Goal: Navigation & Orientation: Find specific page/section

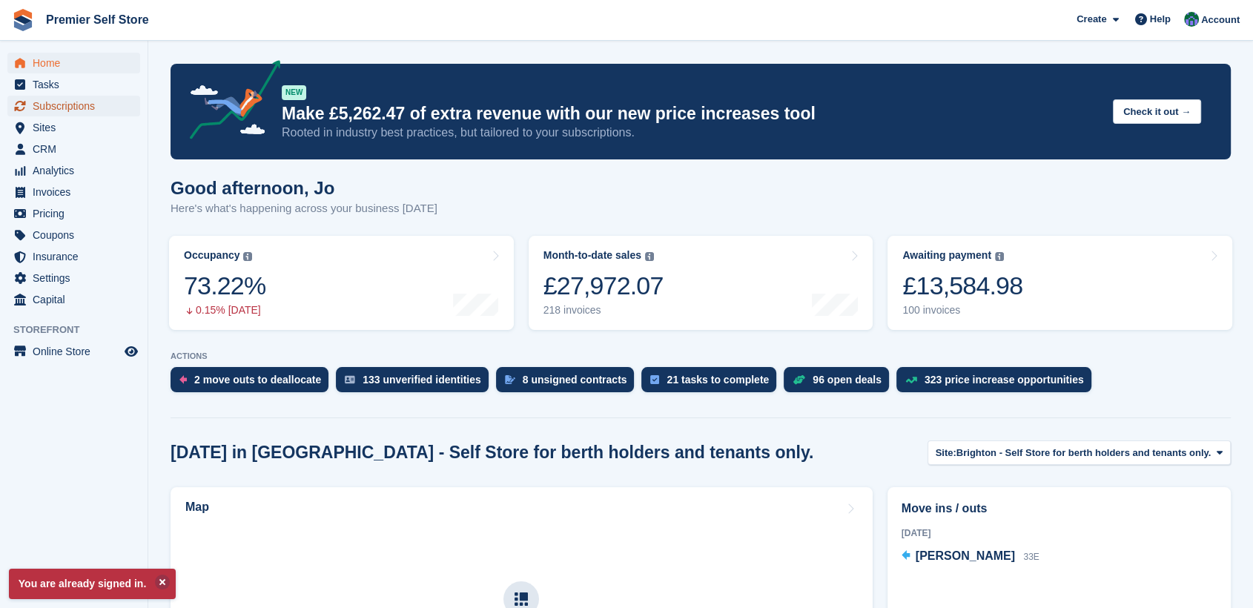
click at [51, 104] on span "Subscriptions" at bounding box center [77, 106] width 89 height 21
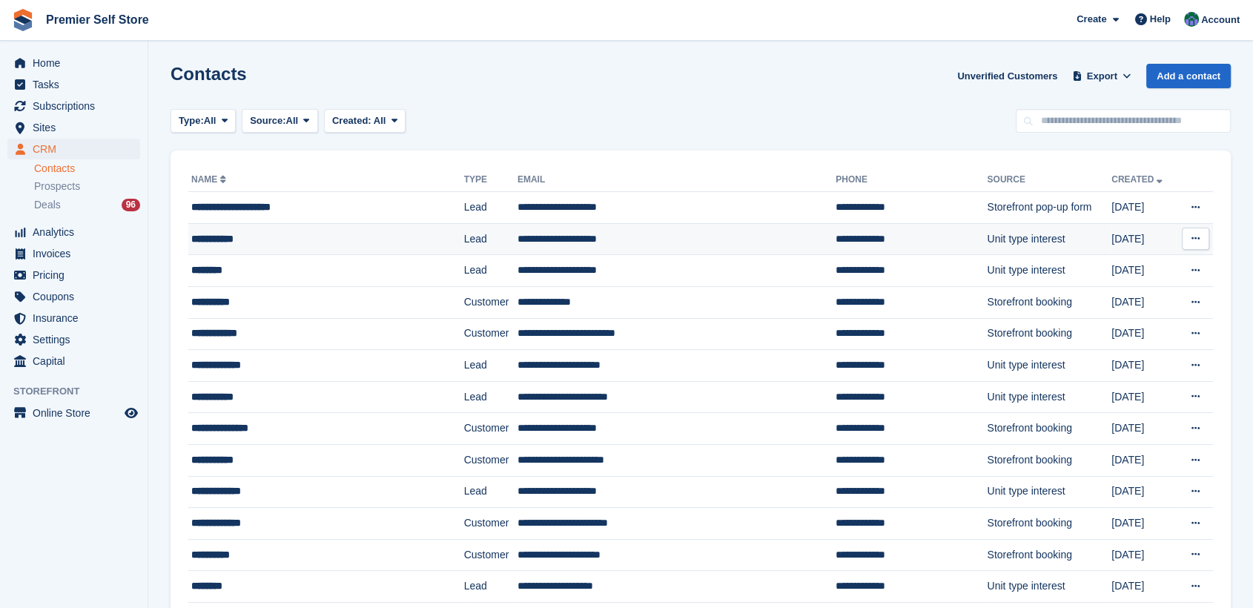
click at [222, 240] on div "**********" at bounding box center [305, 239] width 228 height 16
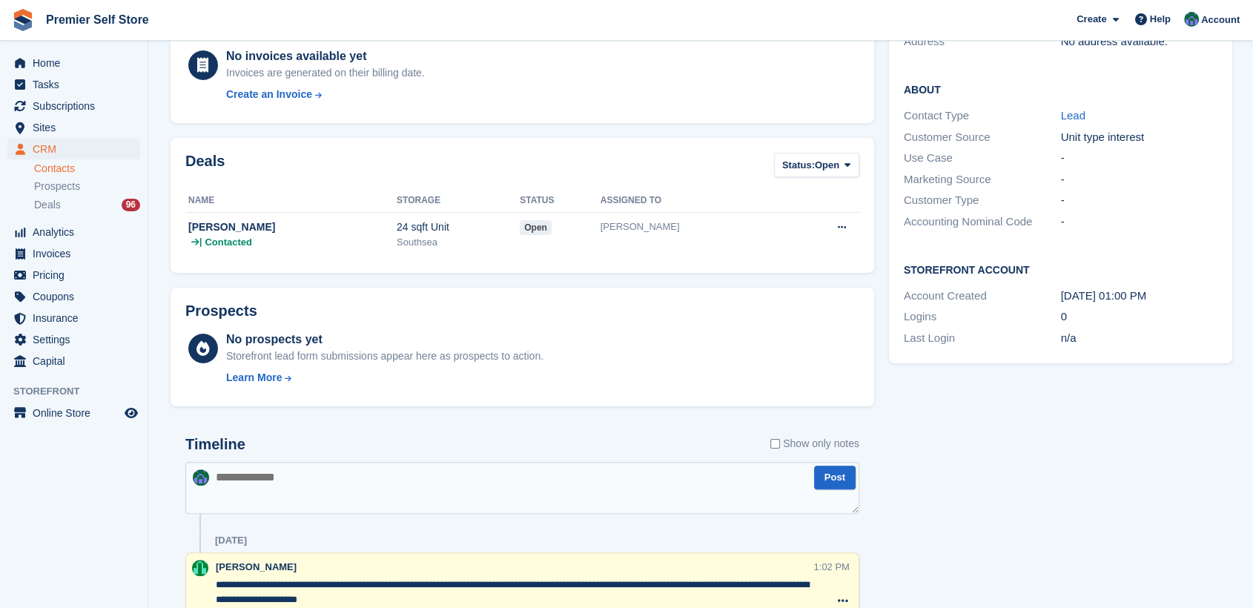
scroll to position [329, 0]
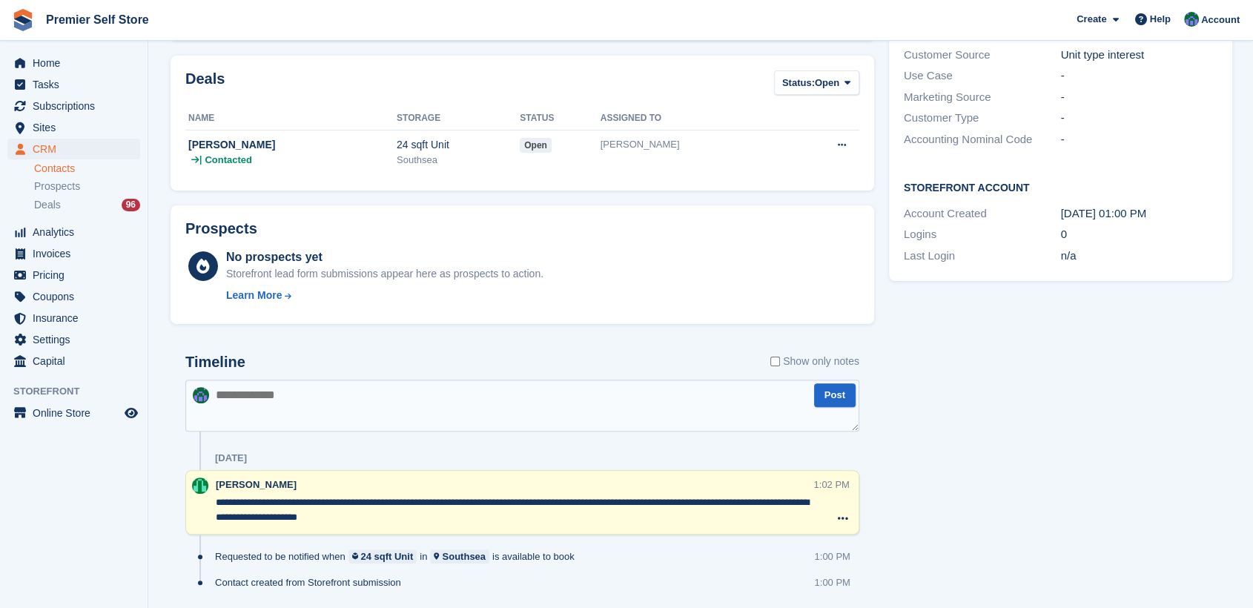
drag, startPoint x: 297, startPoint y: 59, endPoint x: 1027, endPoint y: 438, distance: 822.2
click at [1027, 438] on div "Tasks 0 Add No tasks related to Mark Harris Contact Details Email mj-harris@out…" at bounding box center [1061, 207] width 358 height 868
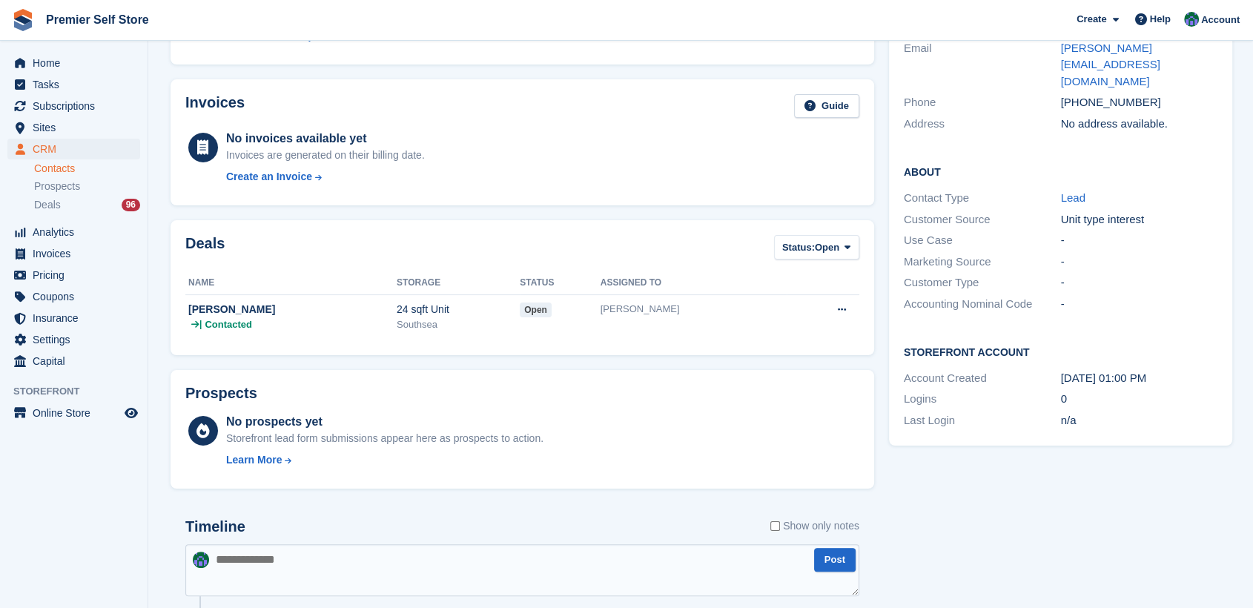
scroll to position [0, 0]
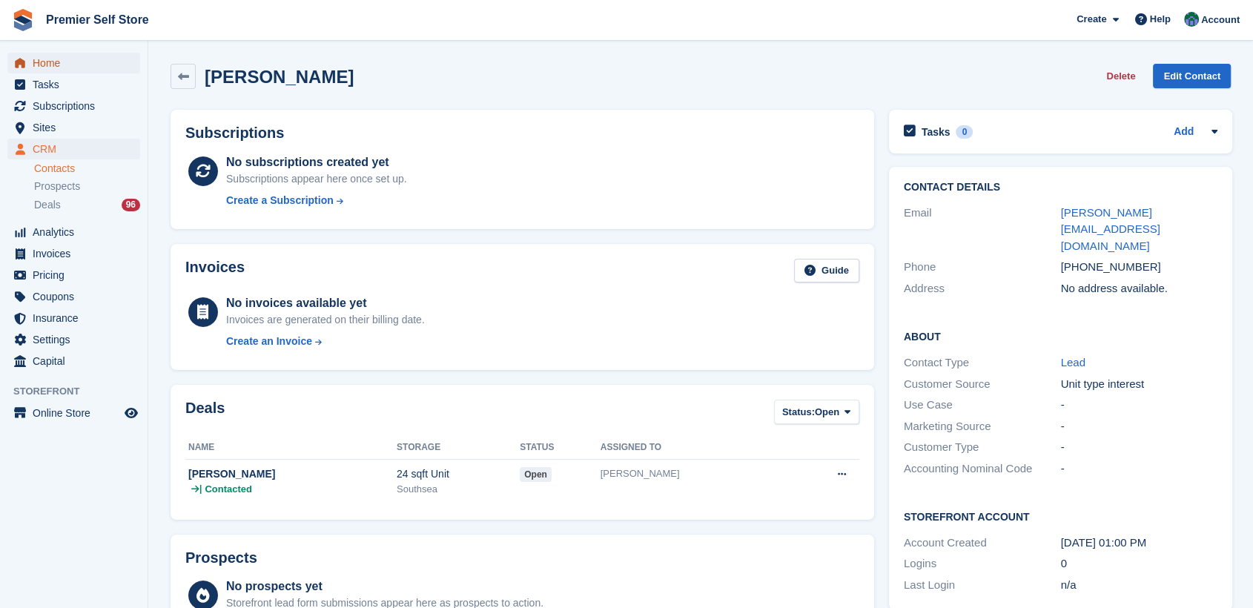
click at [47, 56] on span "Home" at bounding box center [77, 63] width 89 height 21
